Goal: Learn about a topic

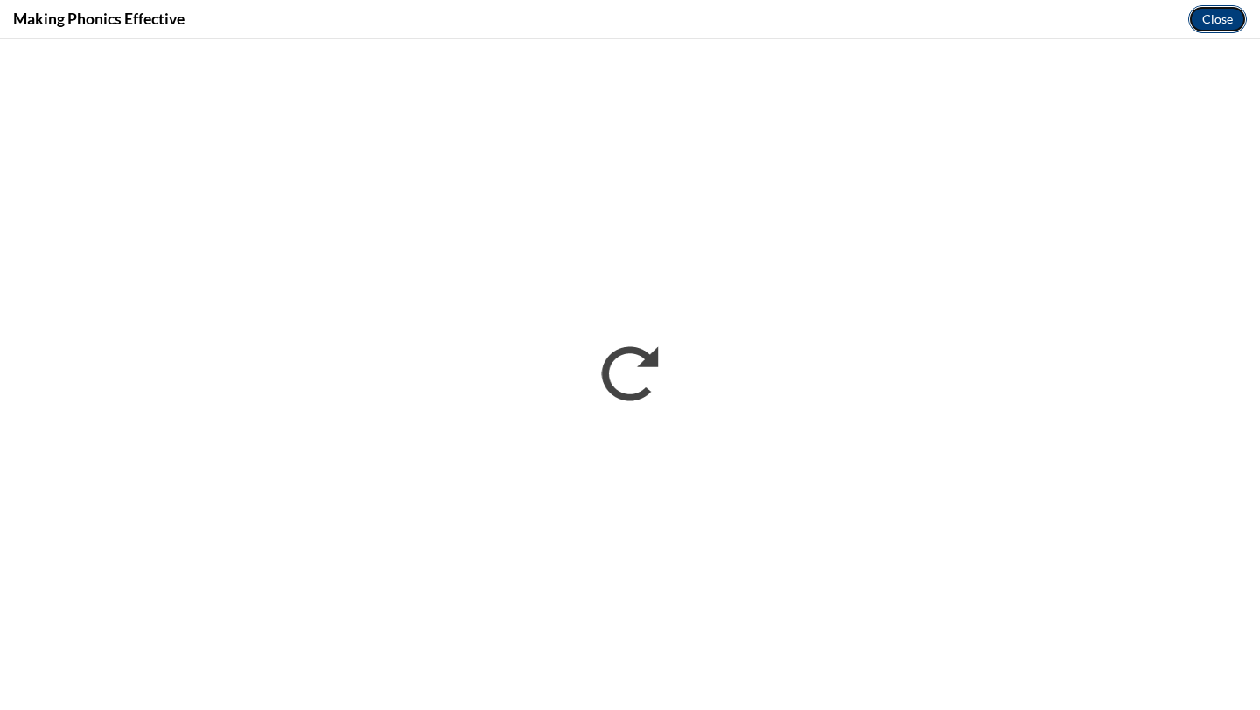
click at [1224, 25] on button "Close" at bounding box center [1217, 19] width 59 height 28
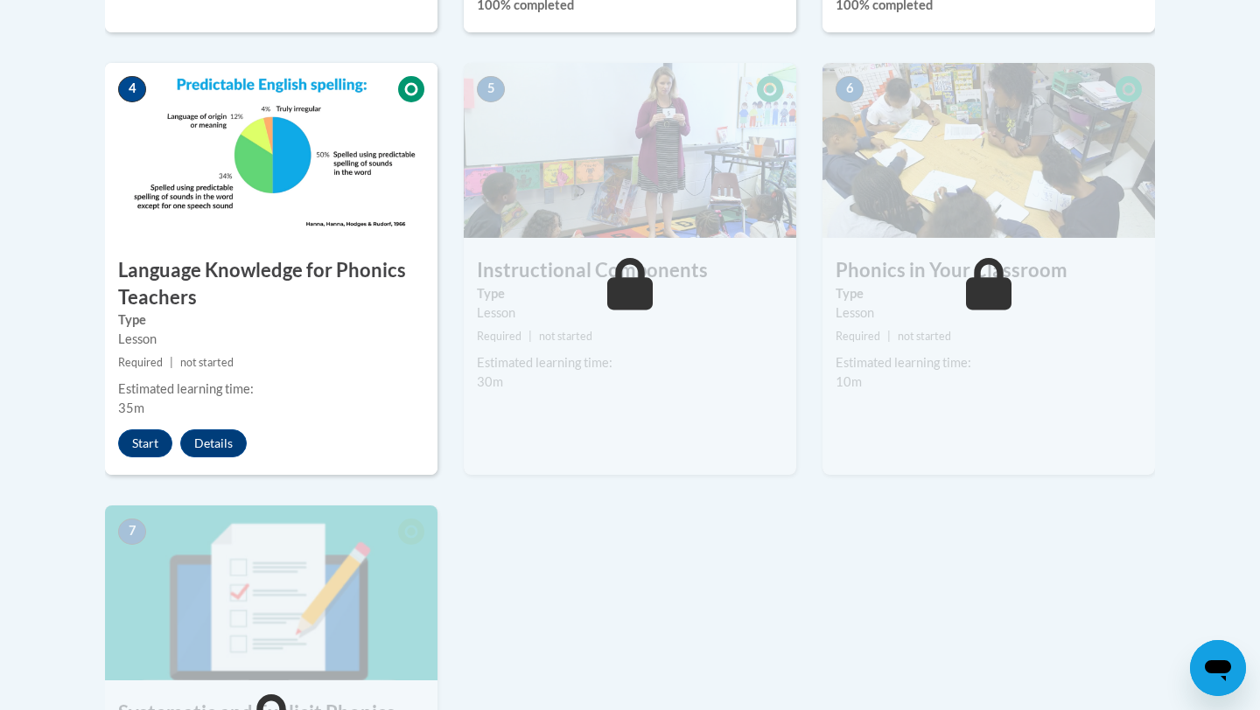
scroll to position [982, 0]
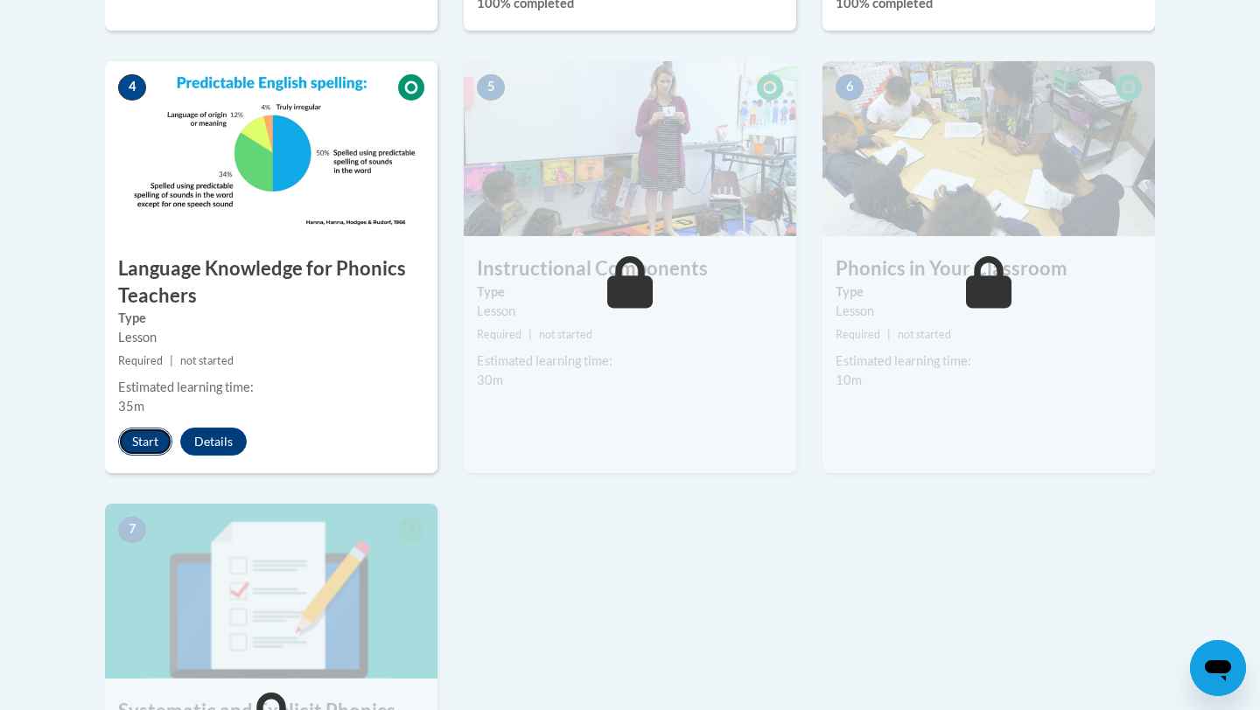
click at [130, 444] on button "Start" at bounding box center [145, 442] width 54 height 28
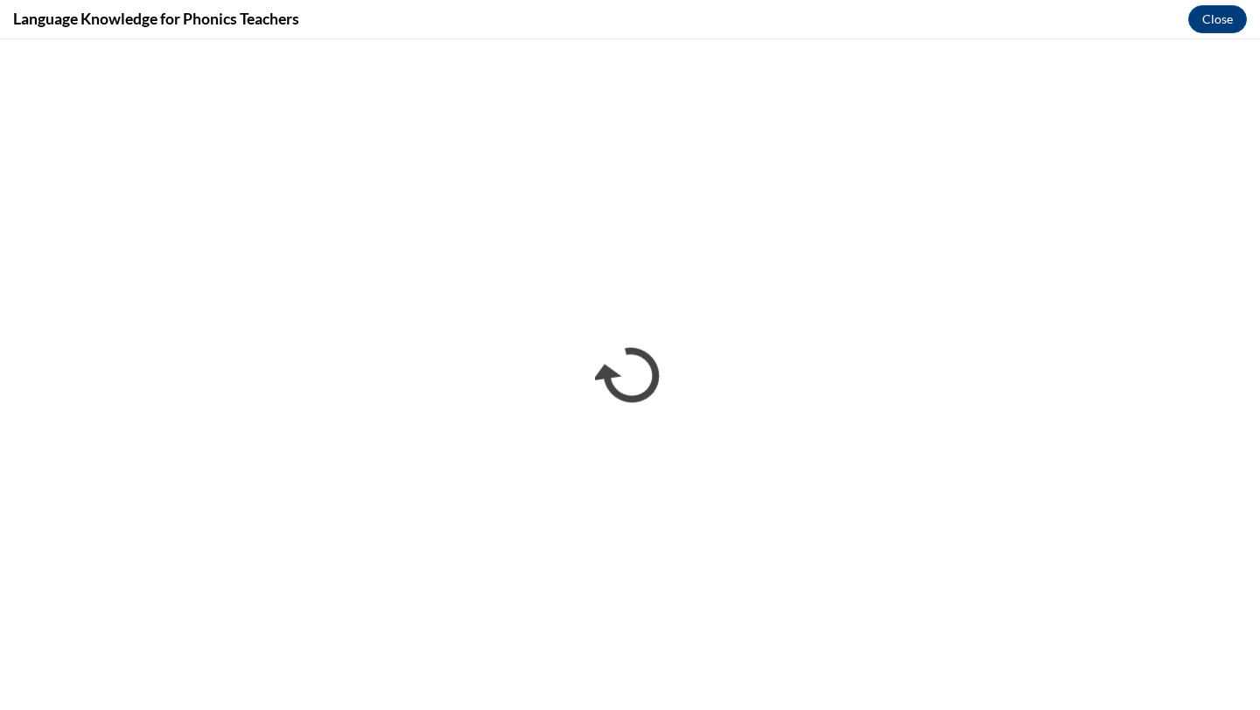
scroll to position [0, 0]
